Goal: Information Seeking & Learning: Learn about a topic

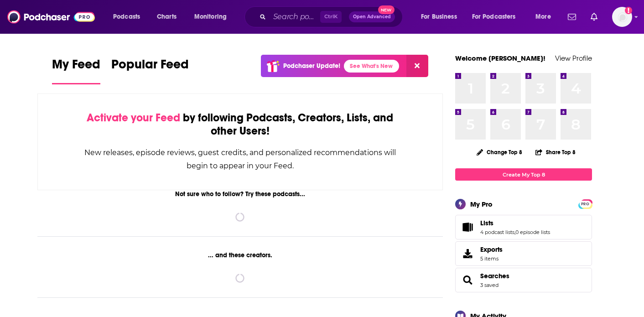
drag, startPoint x: 614, startPoint y: 140, endPoint x: 629, endPoint y: 143, distance: 15.3
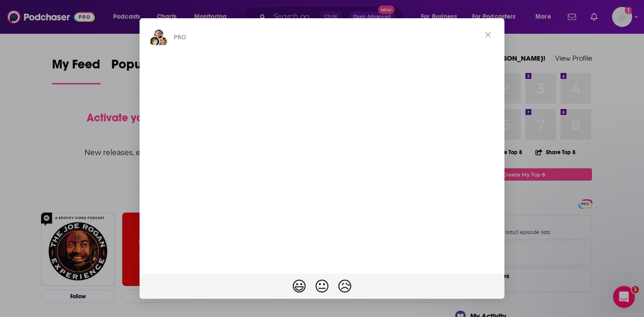
click at [484, 38] on span "Close" at bounding box center [488, 34] width 33 height 33
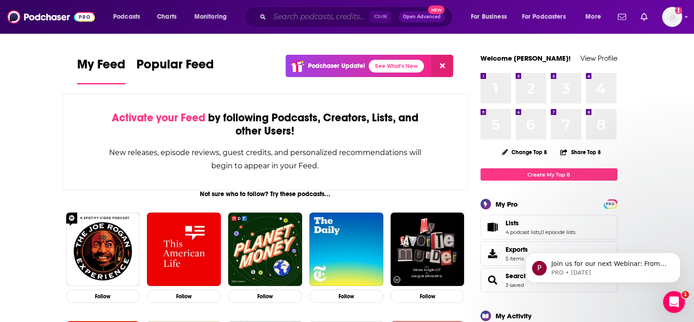
click at [293, 21] on input "Search podcasts, credits, & more..." at bounding box center [320, 17] width 100 height 15
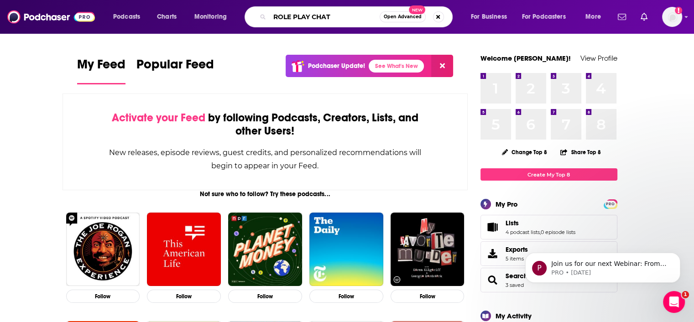
type input "ROLE PLAY CHAT"
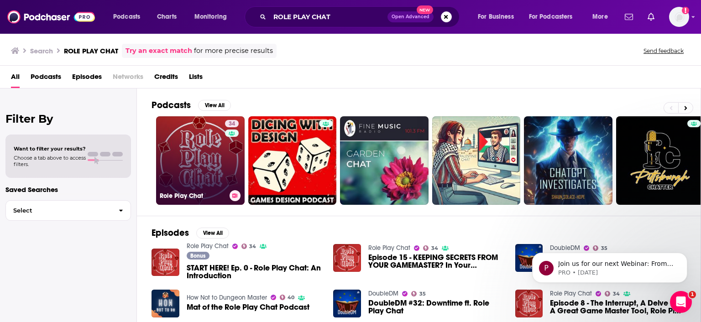
click at [194, 146] on link "34 Role Play Chat" at bounding box center [200, 160] width 88 height 88
